Goal: Transaction & Acquisition: Purchase product/service

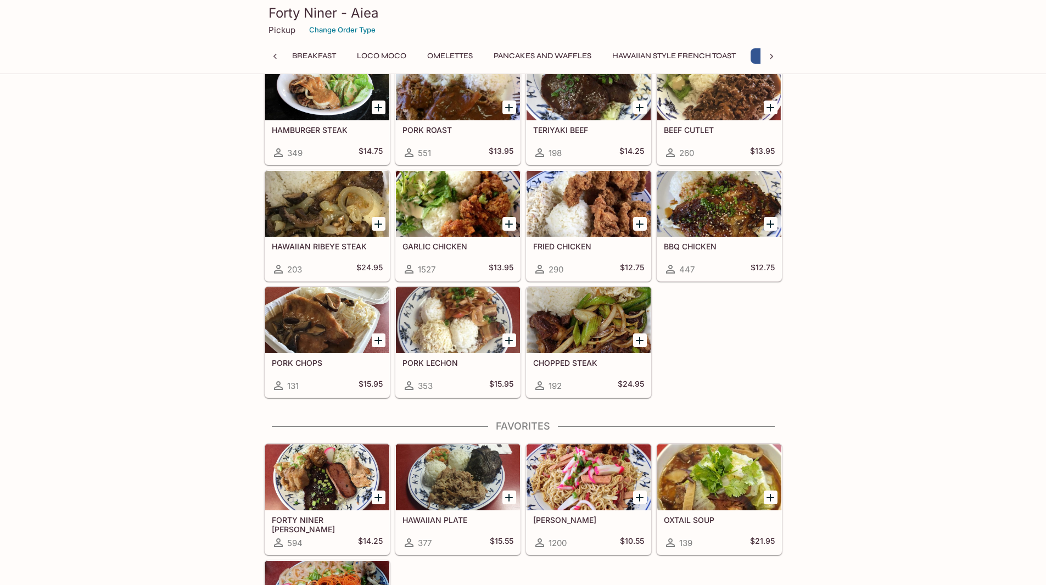
scroll to position [0, 189]
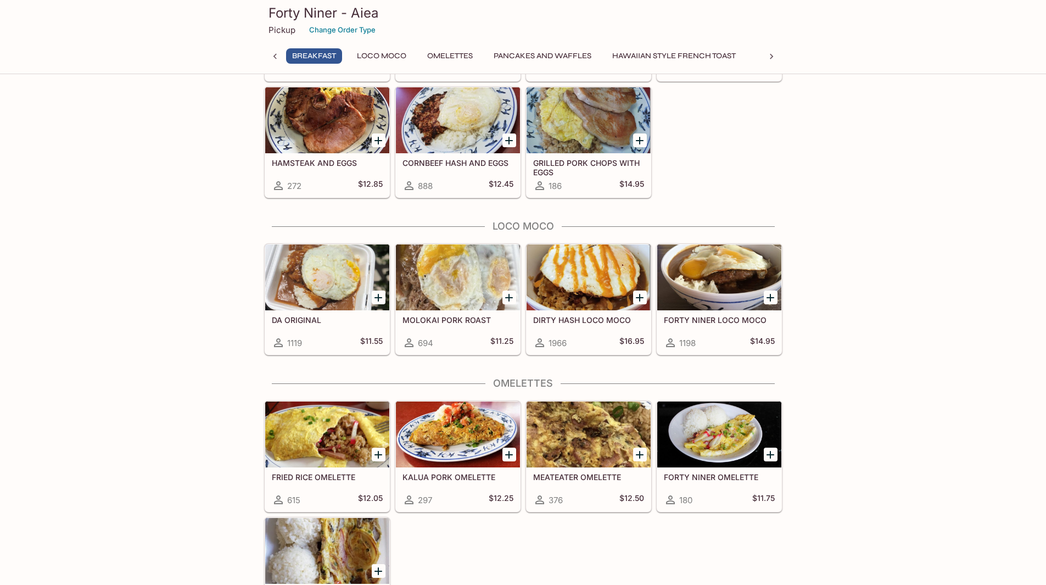
click at [561, 260] on div at bounding box center [589, 277] width 124 height 66
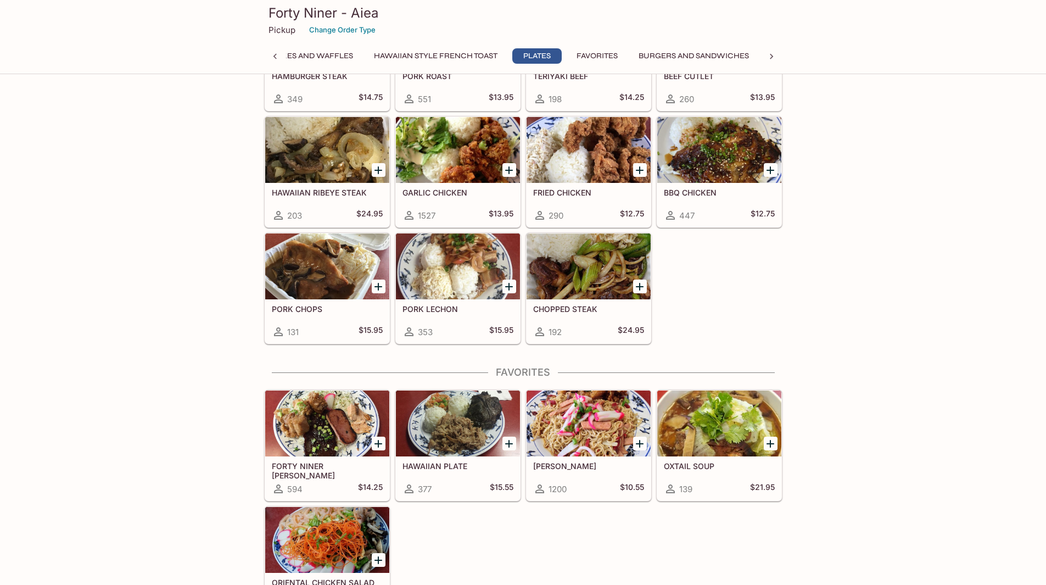
click at [358, 411] on div at bounding box center [327, 423] width 124 height 66
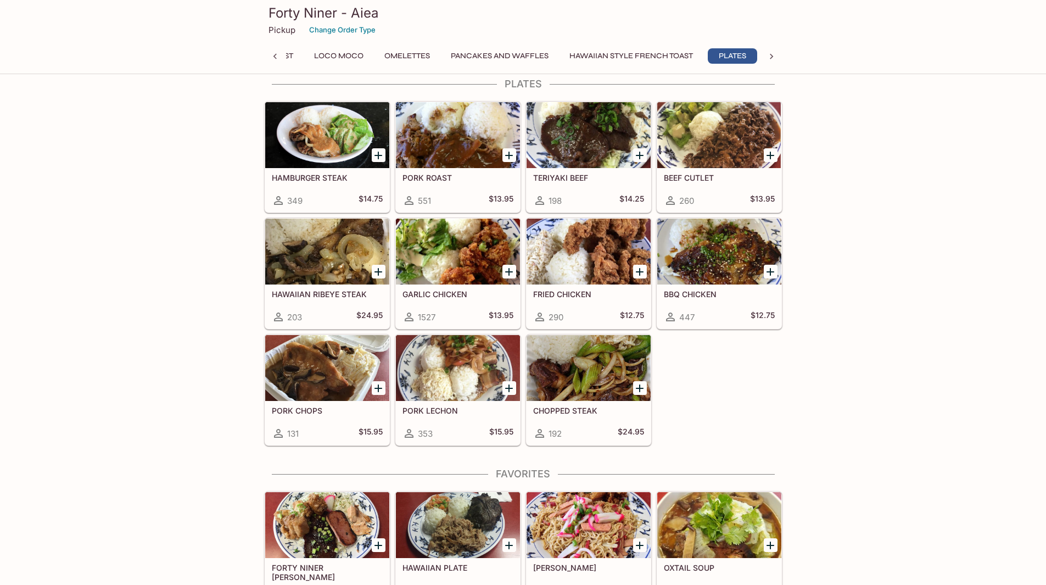
scroll to position [0, 190]
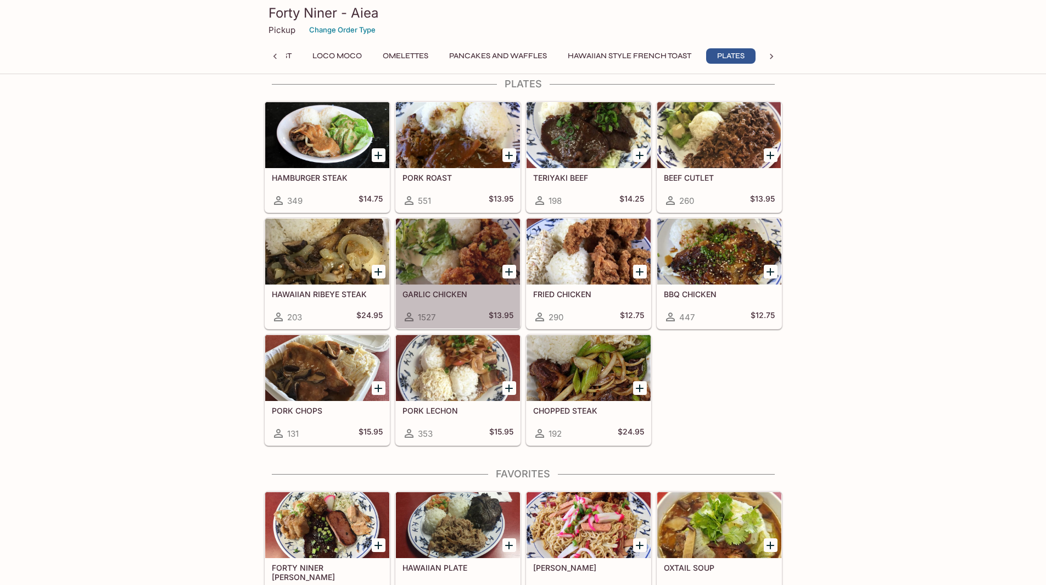
click at [441, 254] on div at bounding box center [458, 252] width 124 height 66
